Goal: Task Accomplishment & Management: Manage account settings

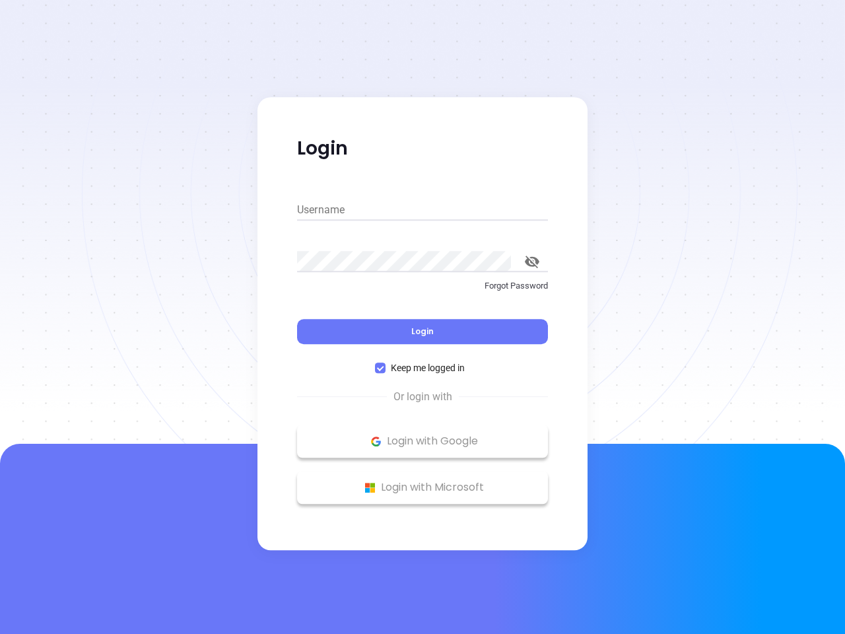
click at [422, 317] on div "Login" at bounding box center [422, 323] width 251 height 41
click at [422, 210] on input "Username" at bounding box center [422, 209] width 251 height 21
click at [532, 261] on icon "toggle password visibility" at bounding box center [532, 261] width 15 height 13
click at [422, 331] on span "Login" at bounding box center [422, 330] width 22 height 11
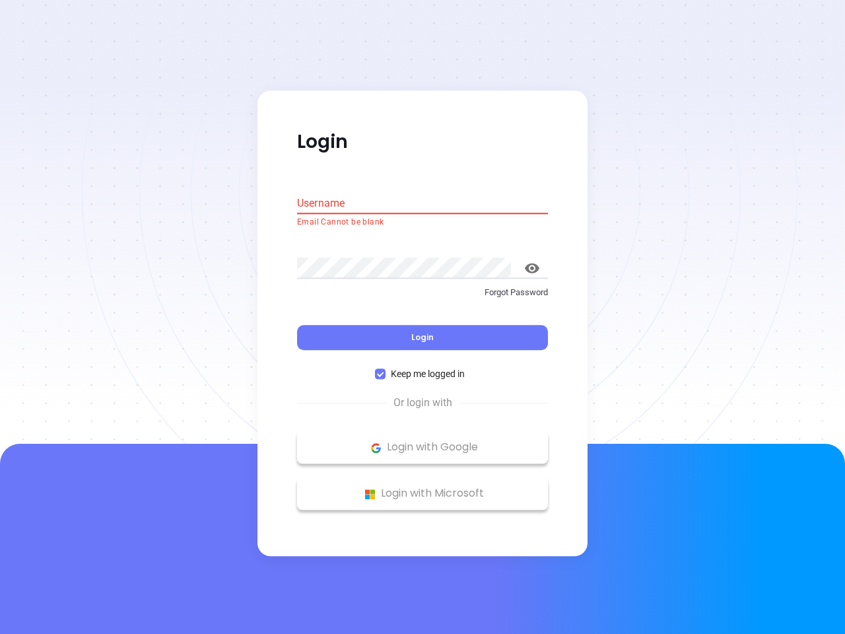
click at [422, 368] on span "Keep me logged in" at bounding box center [427, 374] width 84 height 15
click at [385, 369] on input "Keep me logged in" at bounding box center [380, 374] width 11 height 11
checkbox input "false"
click at [422, 441] on p "Login with Google" at bounding box center [423, 448] width 238 height 20
click at [422, 487] on p "Login with Microsoft" at bounding box center [423, 494] width 238 height 20
